Goal: Task Accomplishment & Management: Manage account settings

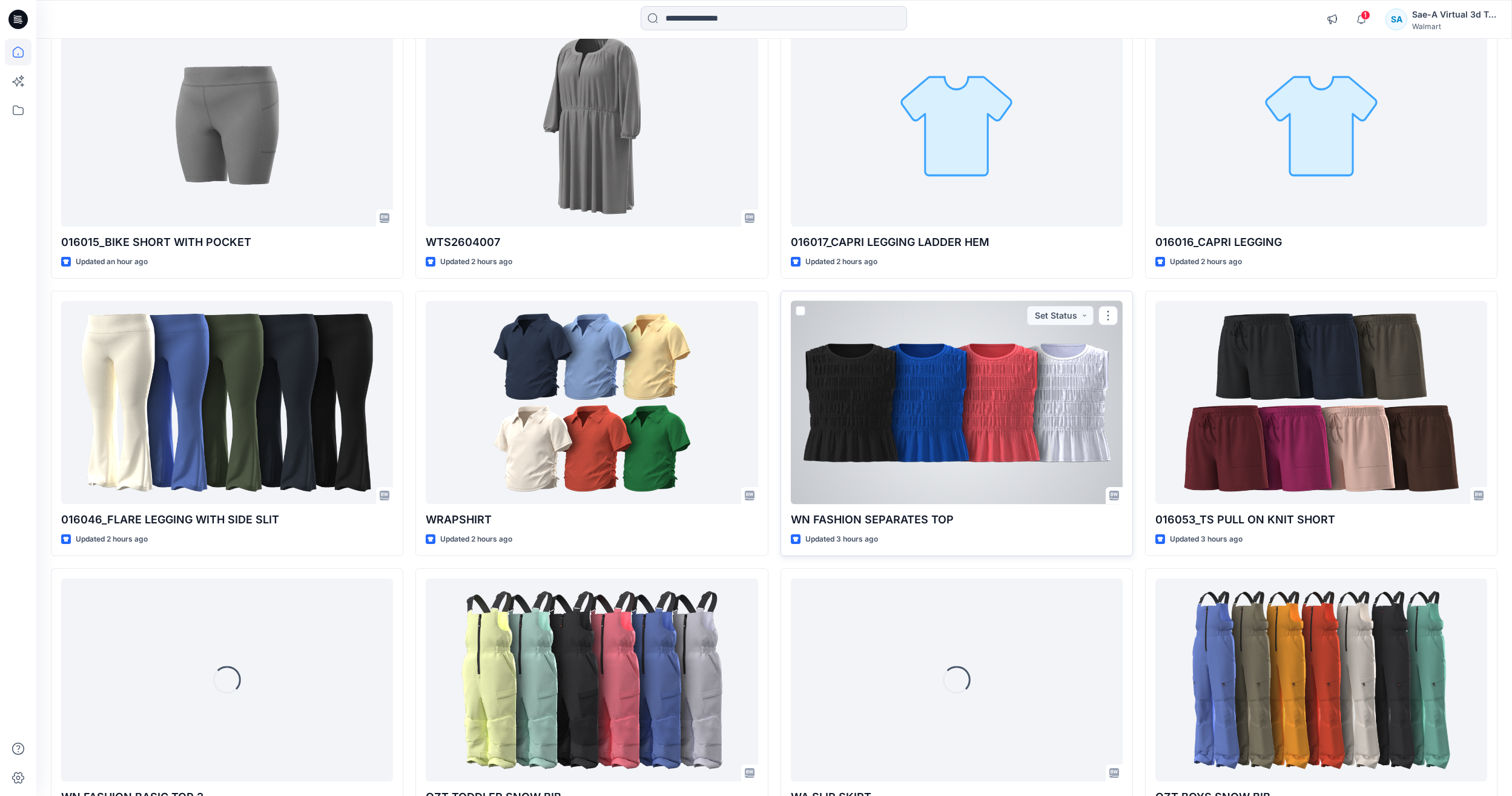
scroll to position [737, 0]
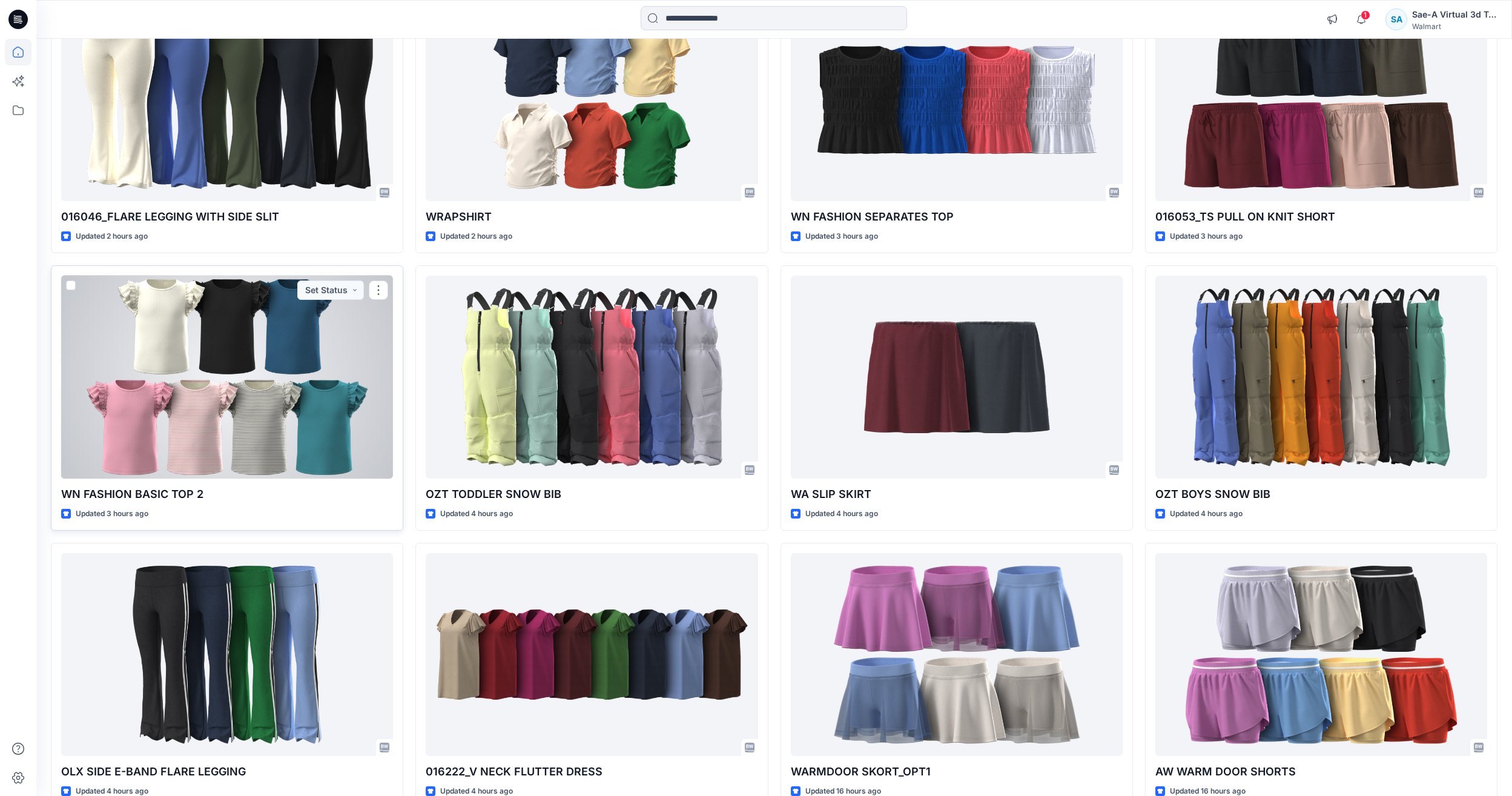
click at [134, 385] on div at bounding box center [227, 377] width 332 height 203
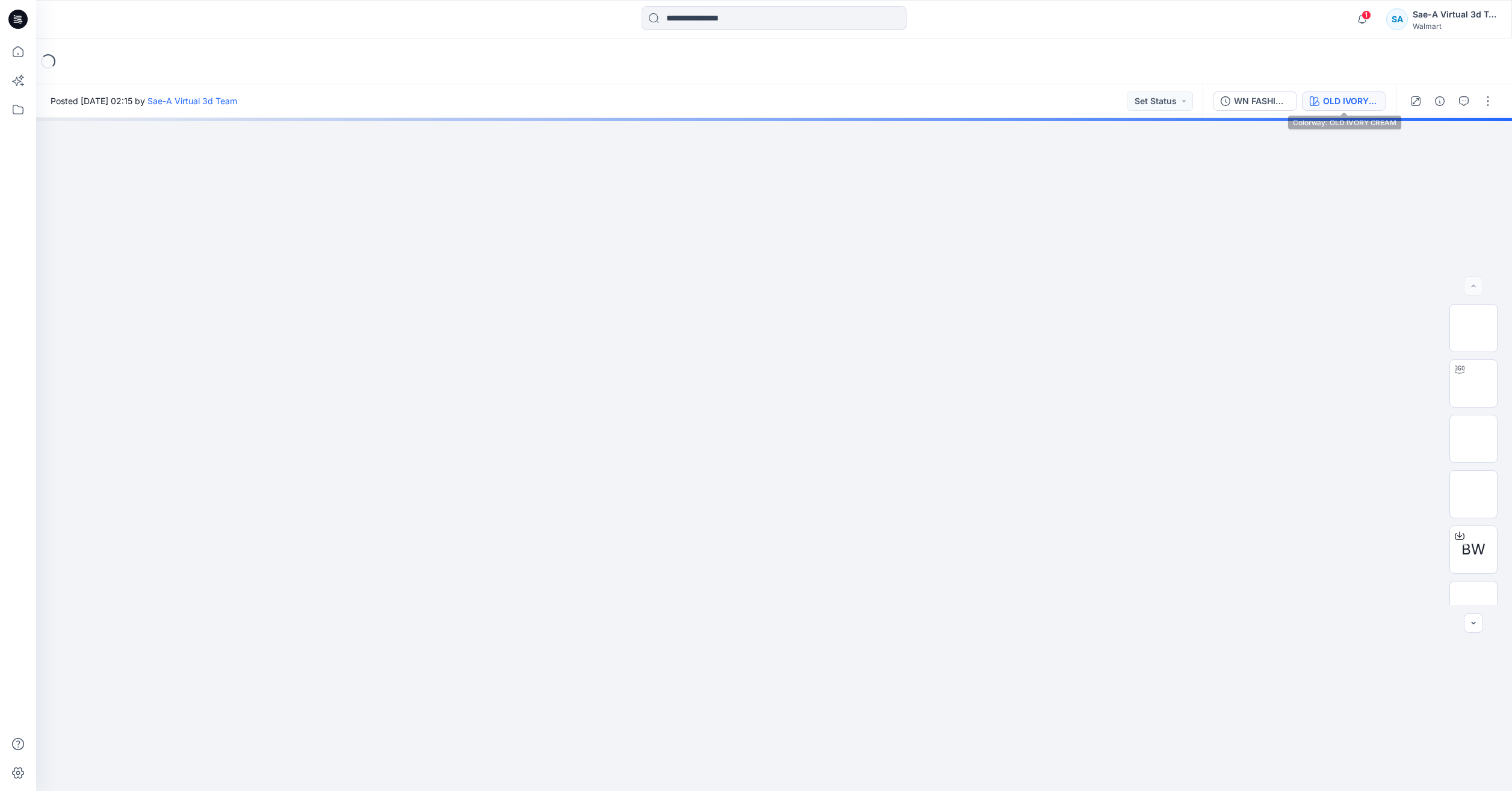
click at [1352, 97] on div "OLD IVORY CREAM" at bounding box center [1351, 101] width 55 height 13
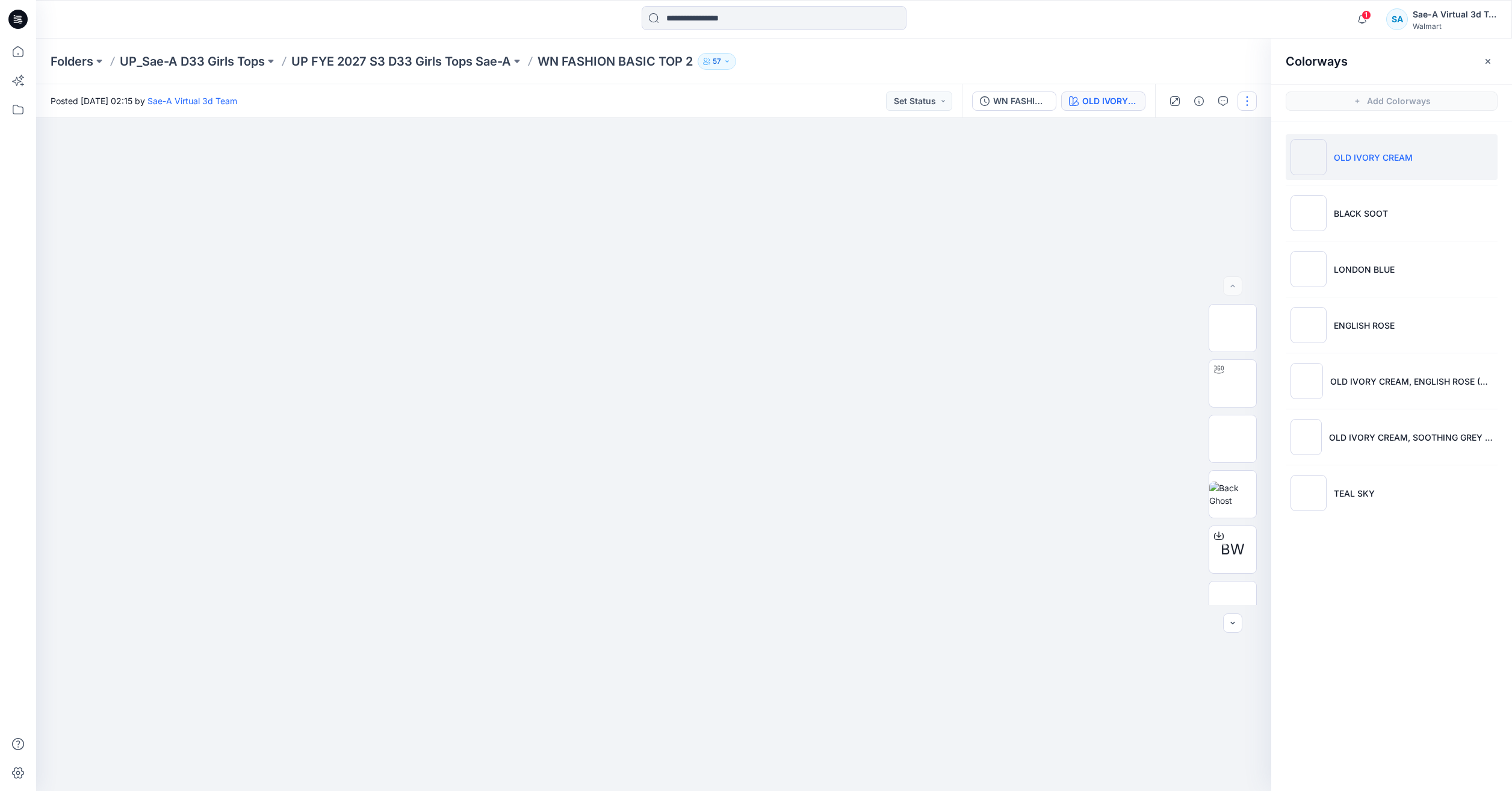
click at [1251, 105] on button "button" at bounding box center [1247, 101] width 19 height 19
click at [1178, 153] on button "Edit" at bounding box center [1196, 162] width 111 height 22
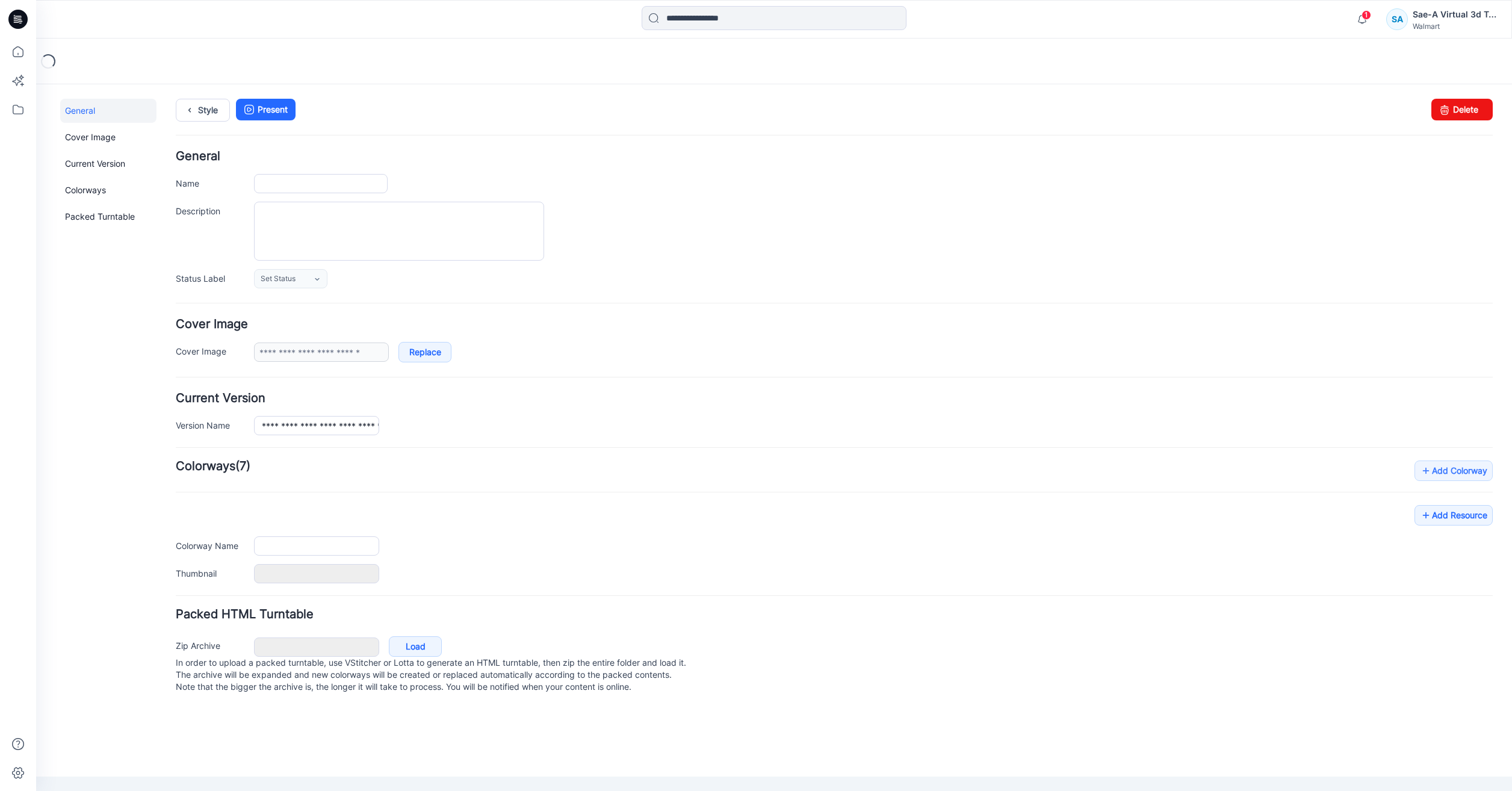
type input "**********"
